Goal: Information Seeking & Learning: Learn about a topic

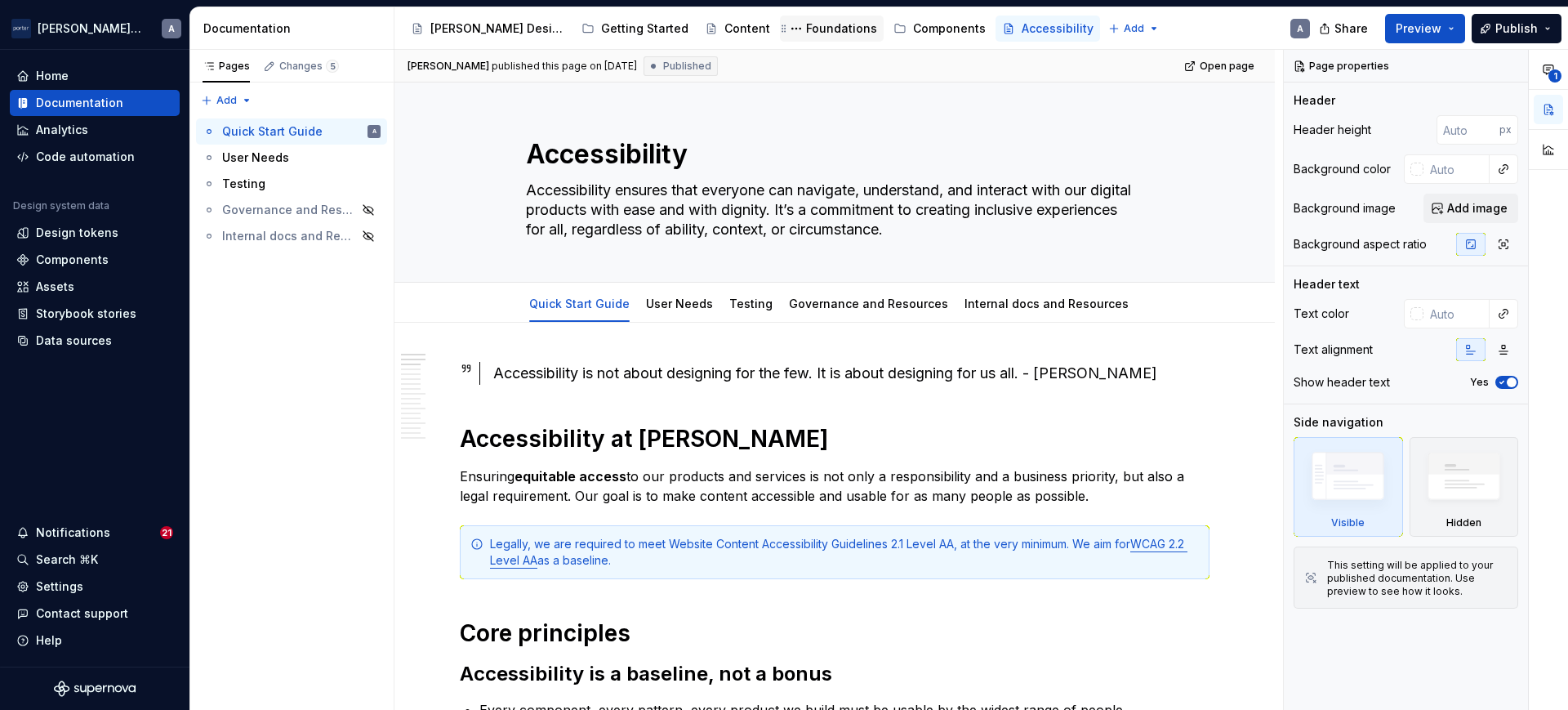
click at [806, 31] on div "Foundations" at bounding box center [842, 29] width 71 height 17
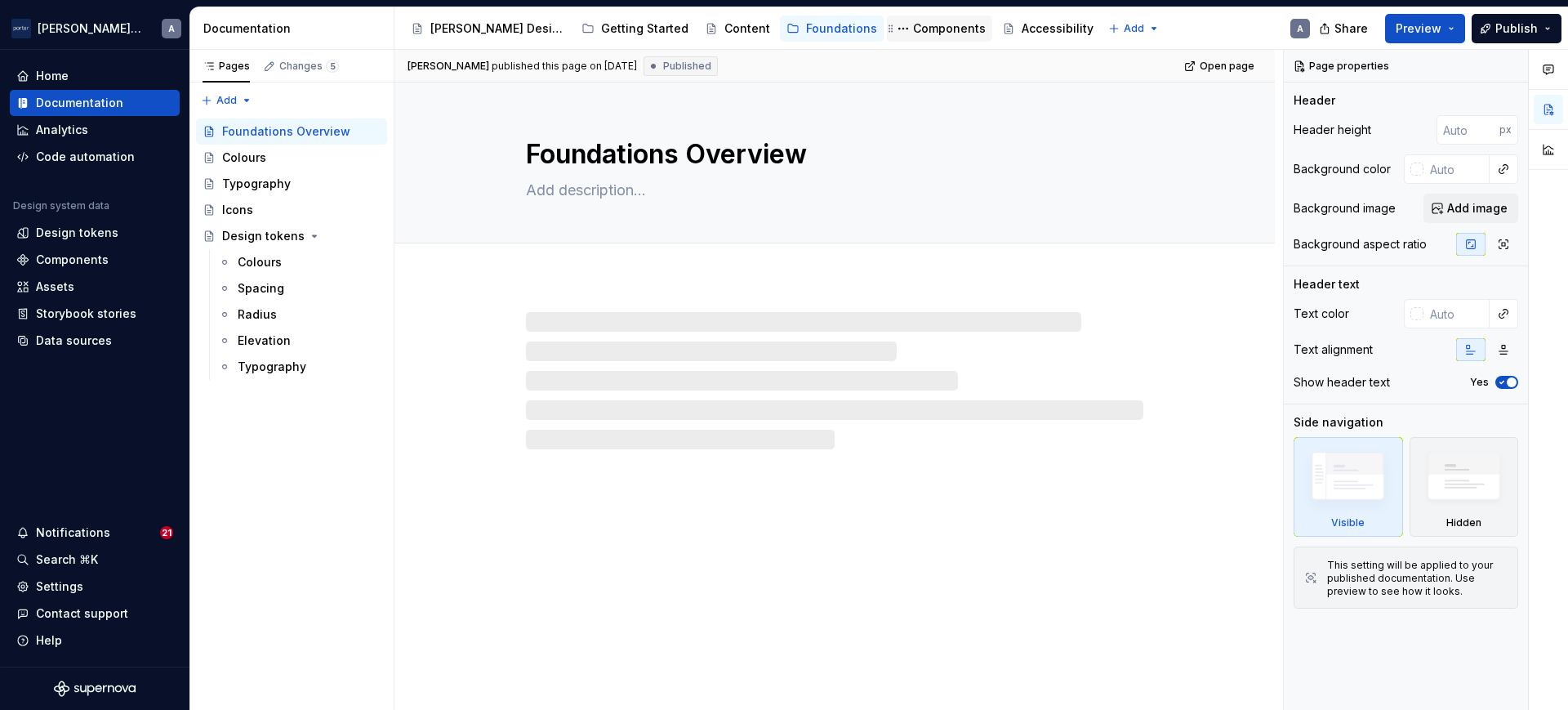
click at [887, 17] on div "Components" at bounding box center [939, 29] width 105 height 26
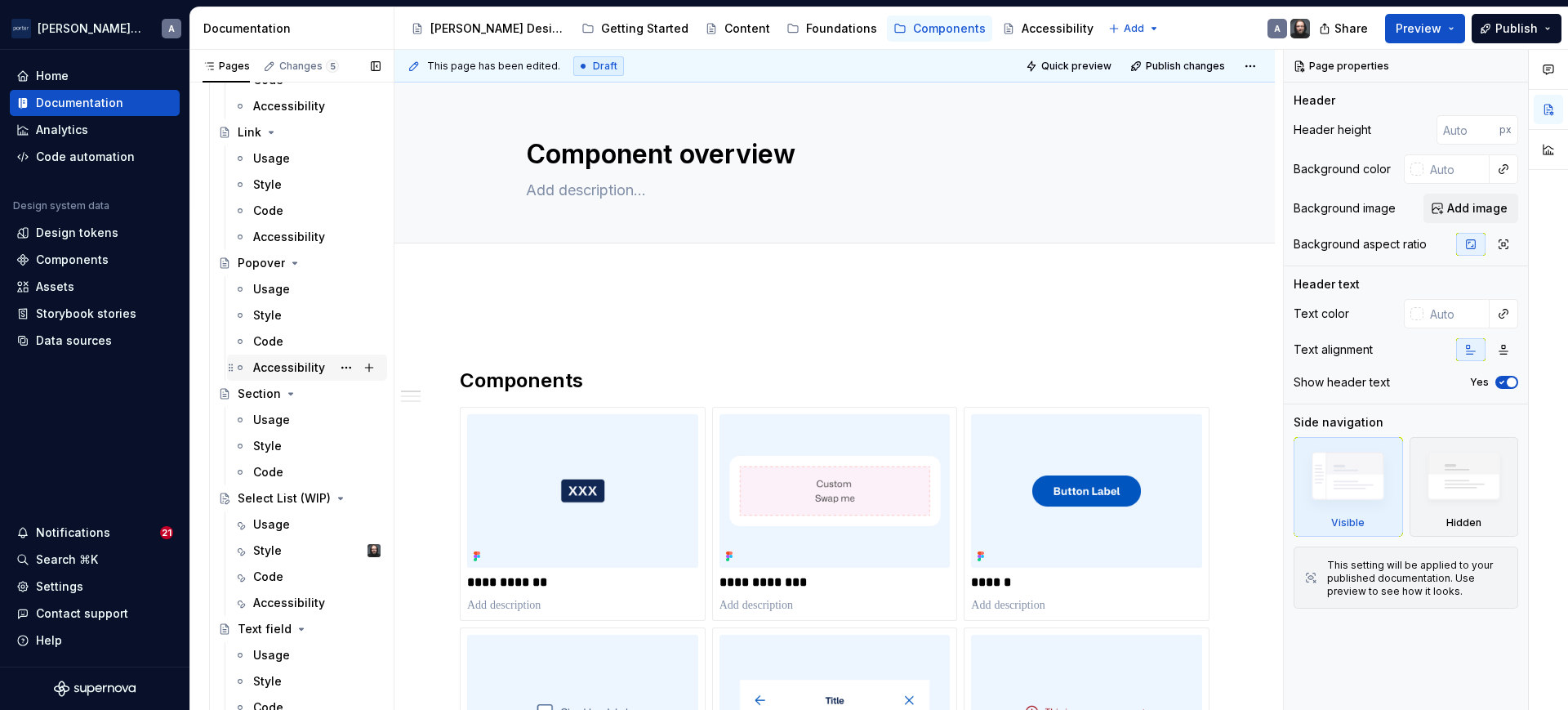
scroll to position [1078, 0]
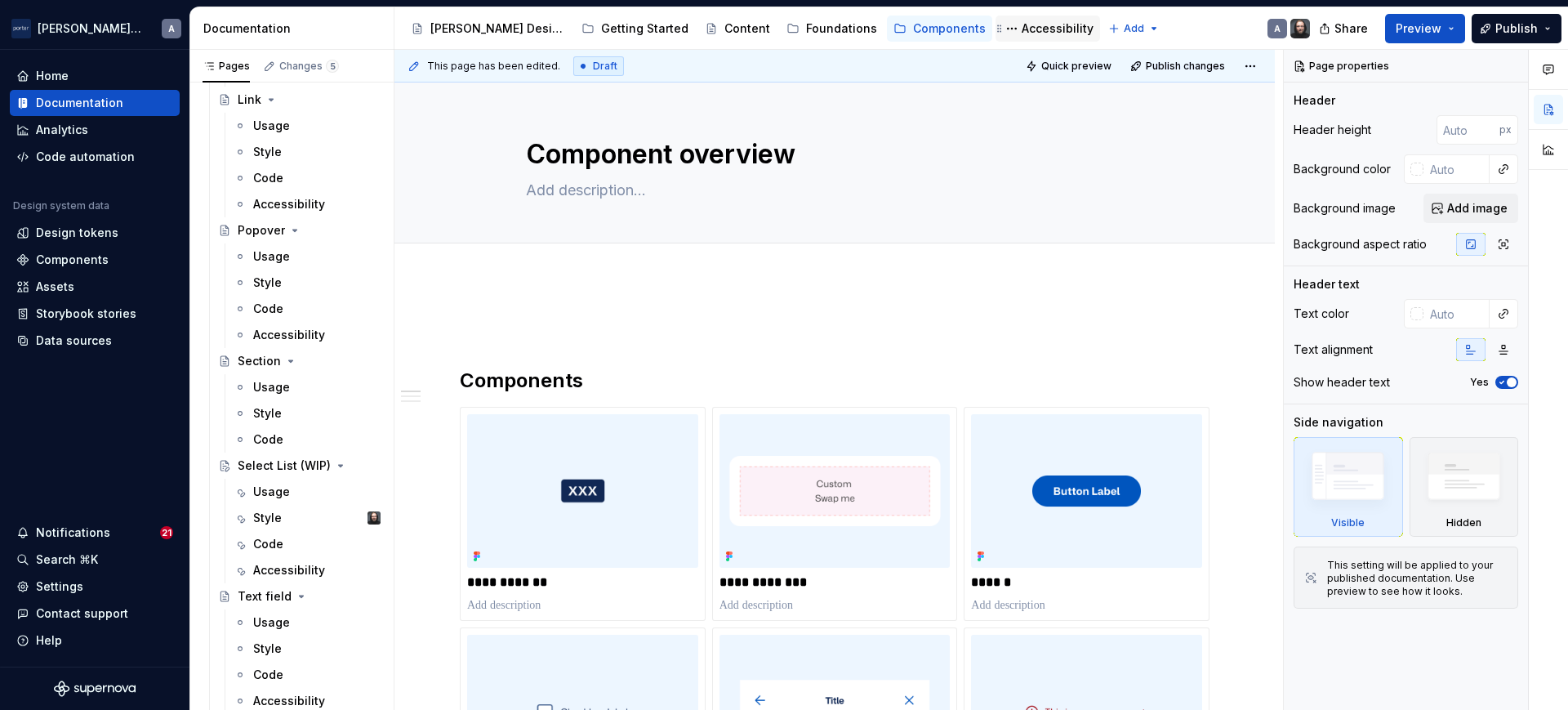
click at [1021, 26] on div "Accessibility" at bounding box center [1057, 29] width 72 height 17
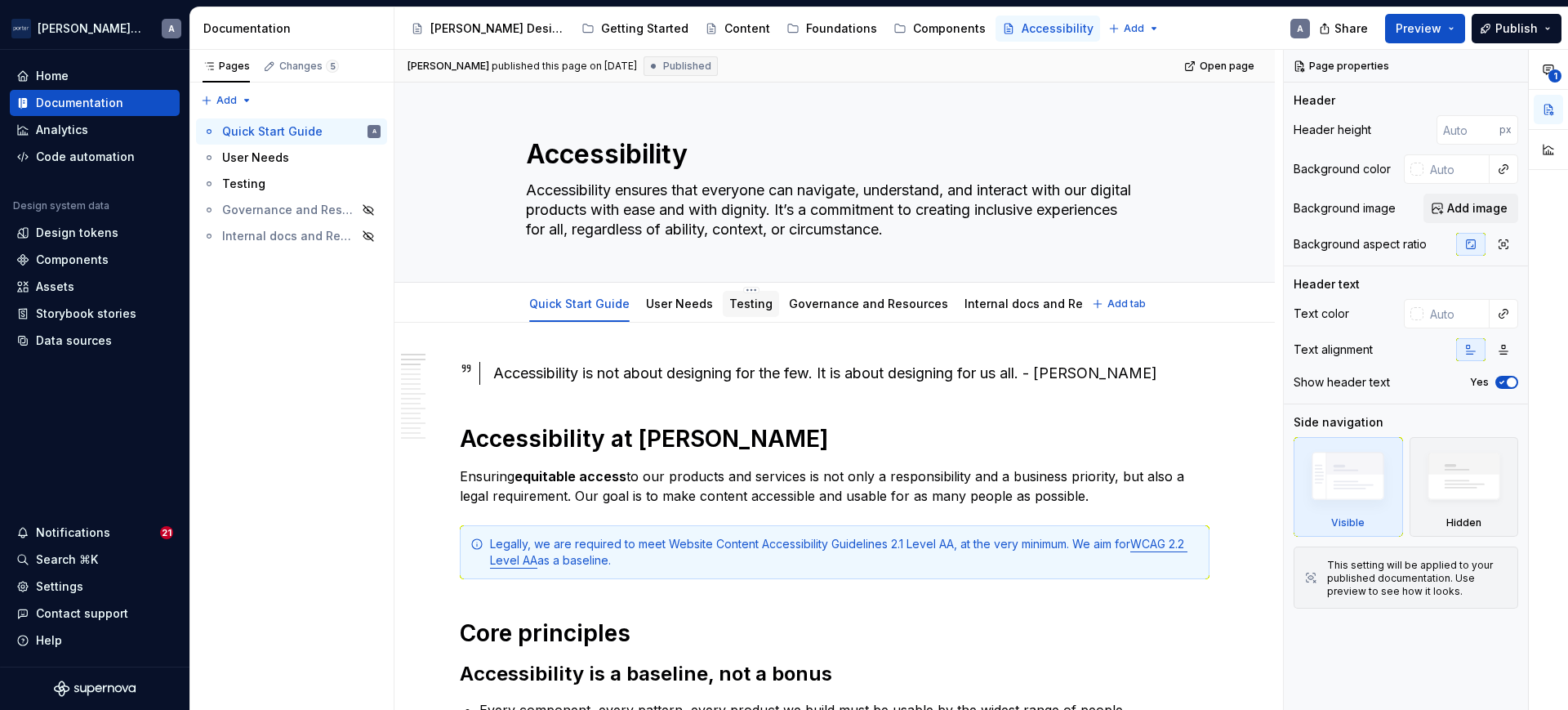
click at [729, 306] on link "Testing" at bounding box center [751, 303] width 43 height 14
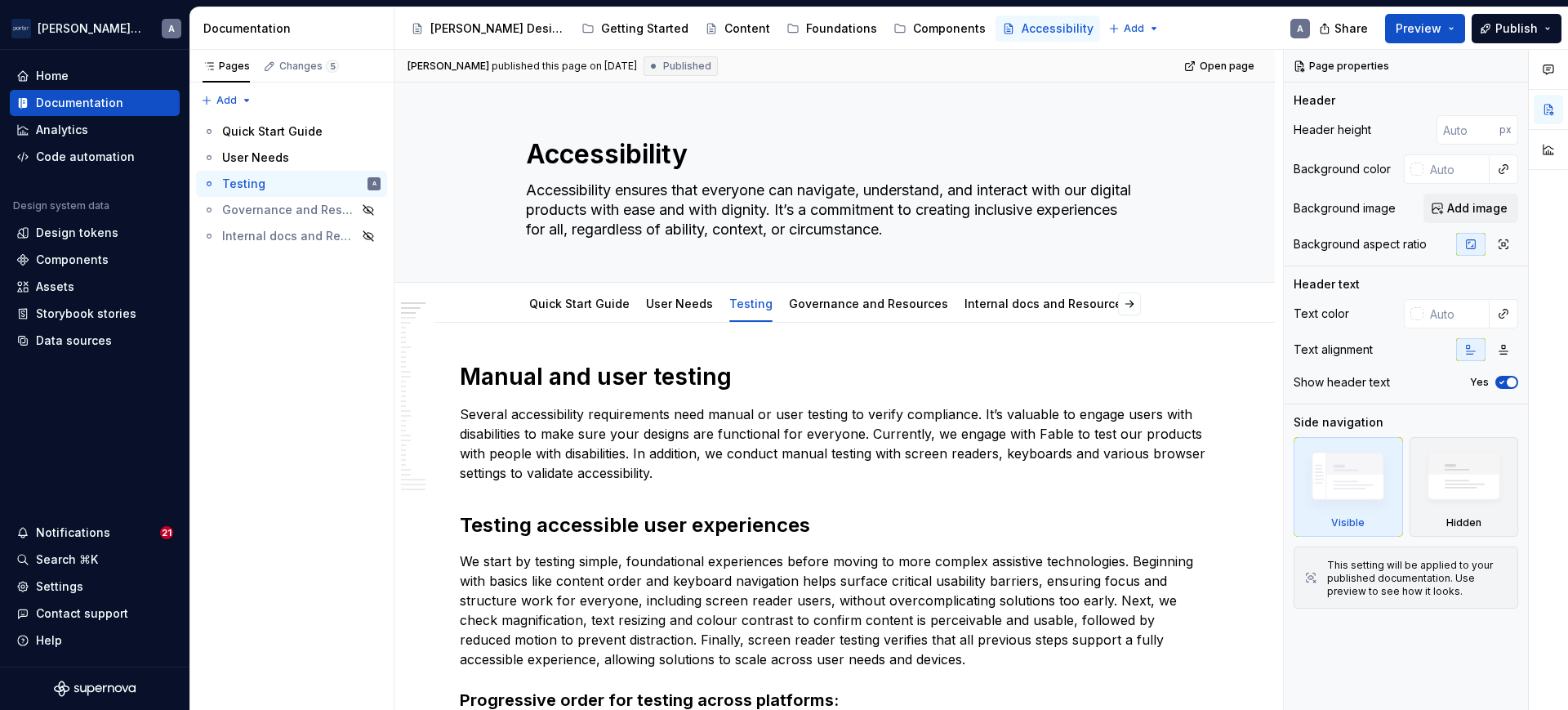
type textarea "*"
